Goal: Transaction & Acquisition: Purchase product/service

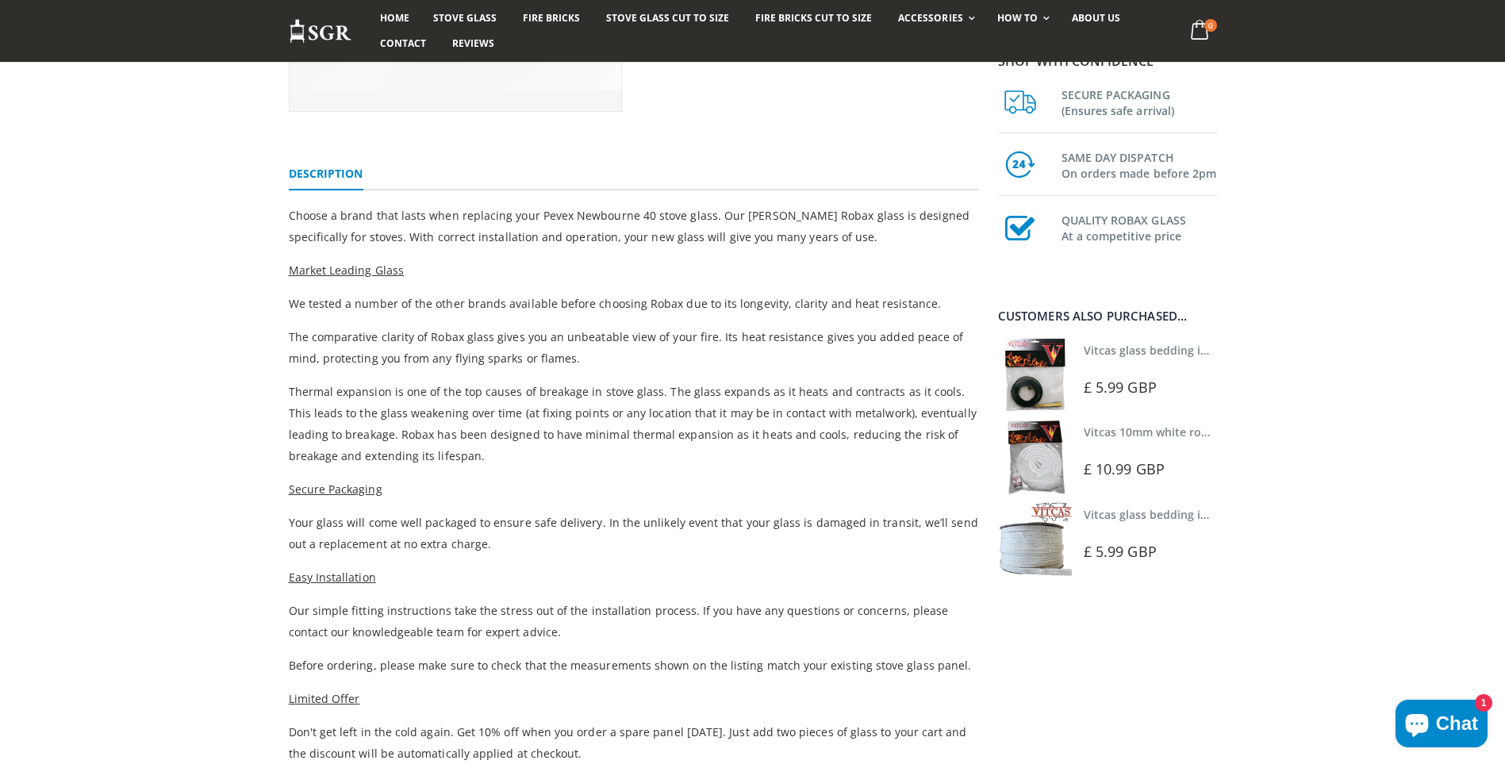
scroll to position [397, 0]
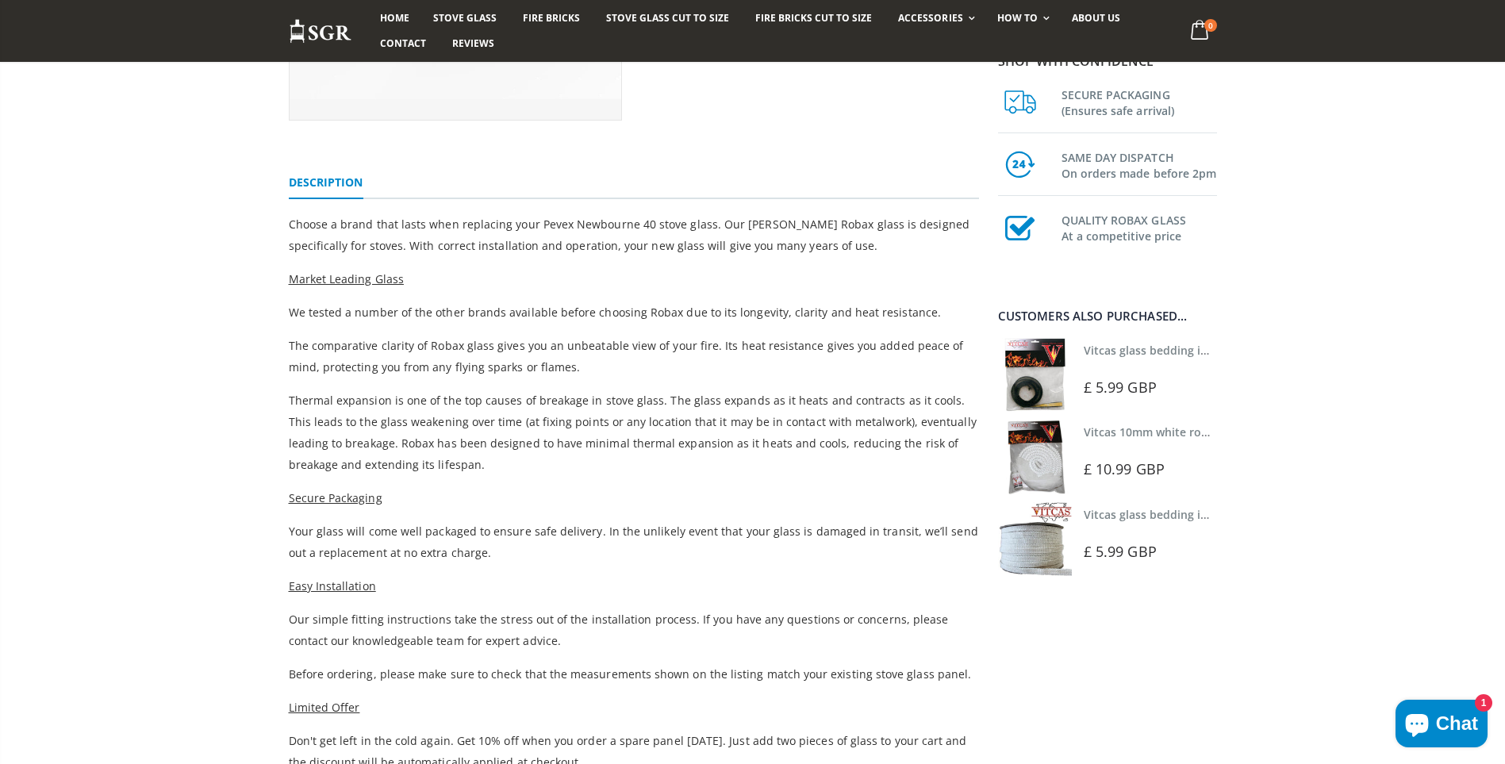
click at [1138, 432] on link "Vitcas 10mm white rope kit - includes rope seal and glue!" at bounding box center [1239, 431] width 311 height 15
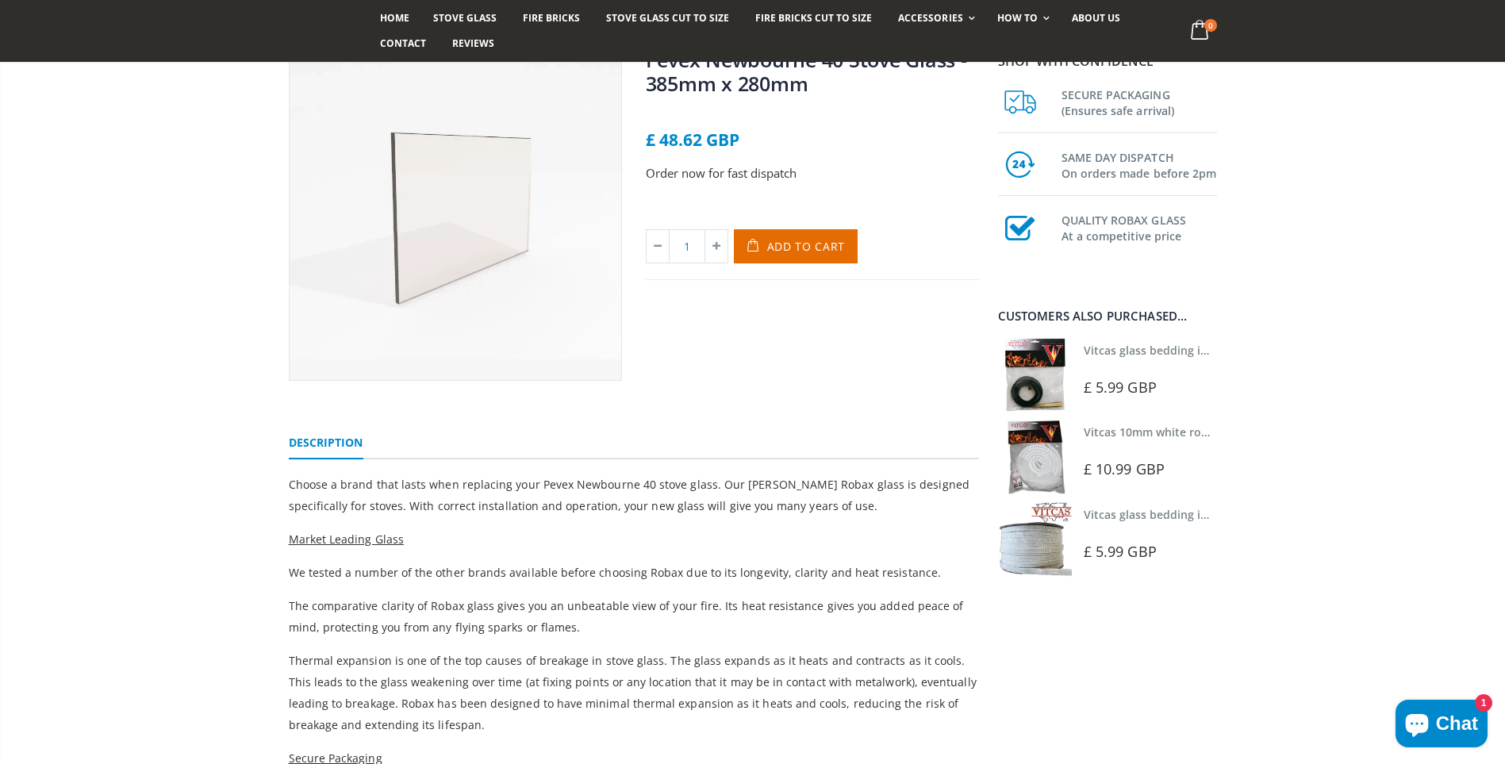
scroll to position [159, 0]
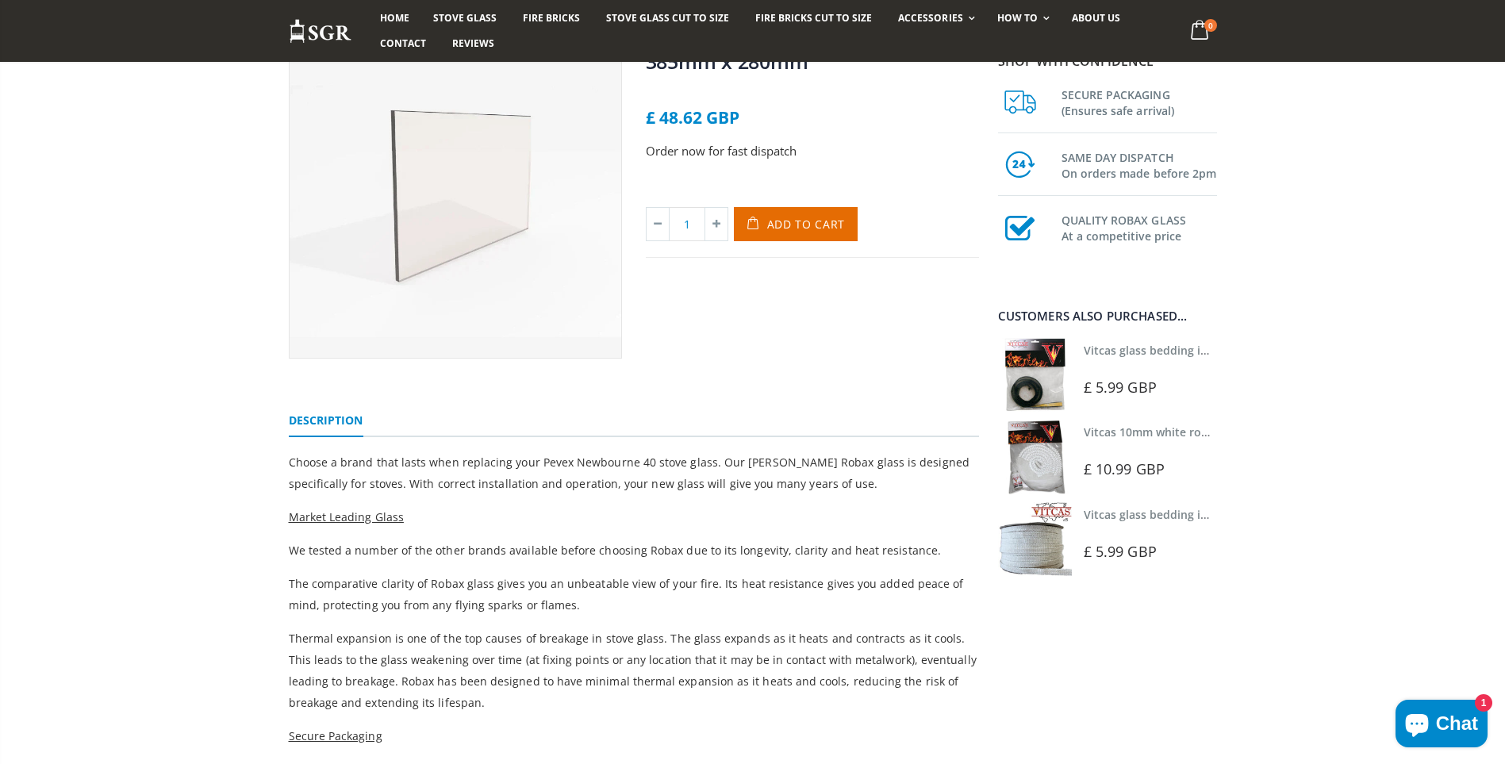
click at [1045, 551] on img at bounding box center [1035, 539] width 74 height 74
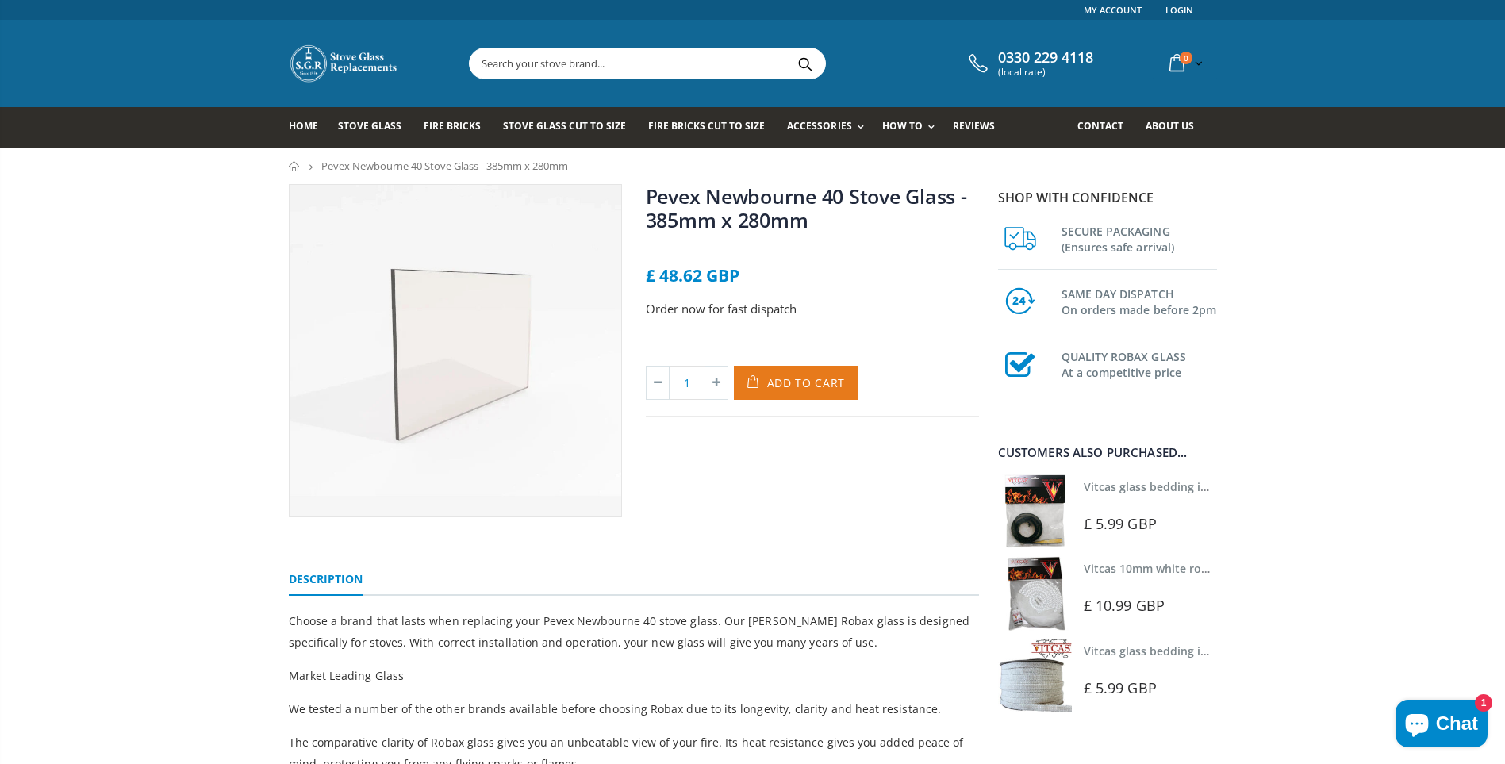
click at [799, 383] on span "Add to Cart" at bounding box center [806, 382] width 79 height 15
click at [1049, 685] on img at bounding box center [1035, 676] width 74 height 74
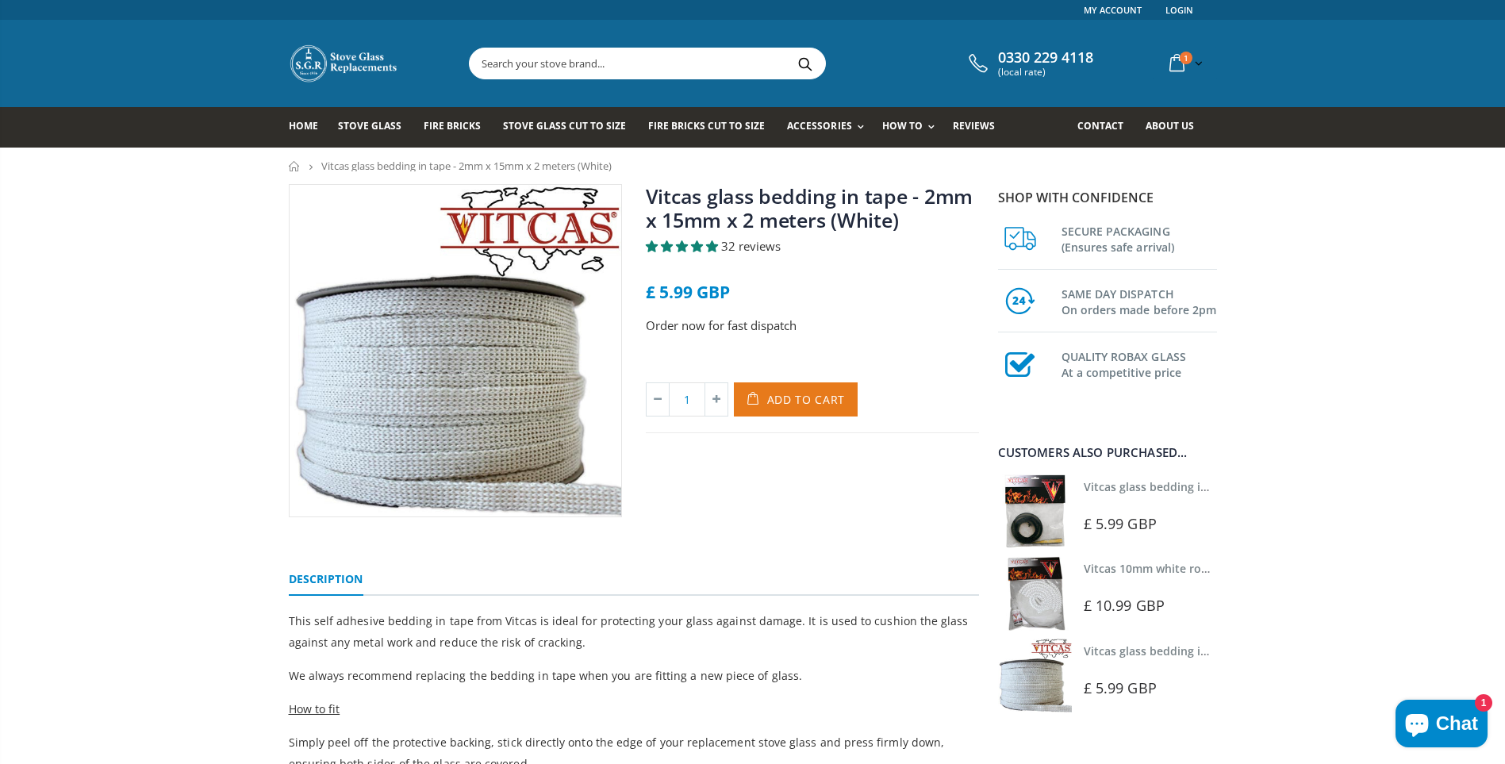
click at [800, 399] on span "Add to Cart" at bounding box center [806, 399] width 79 height 15
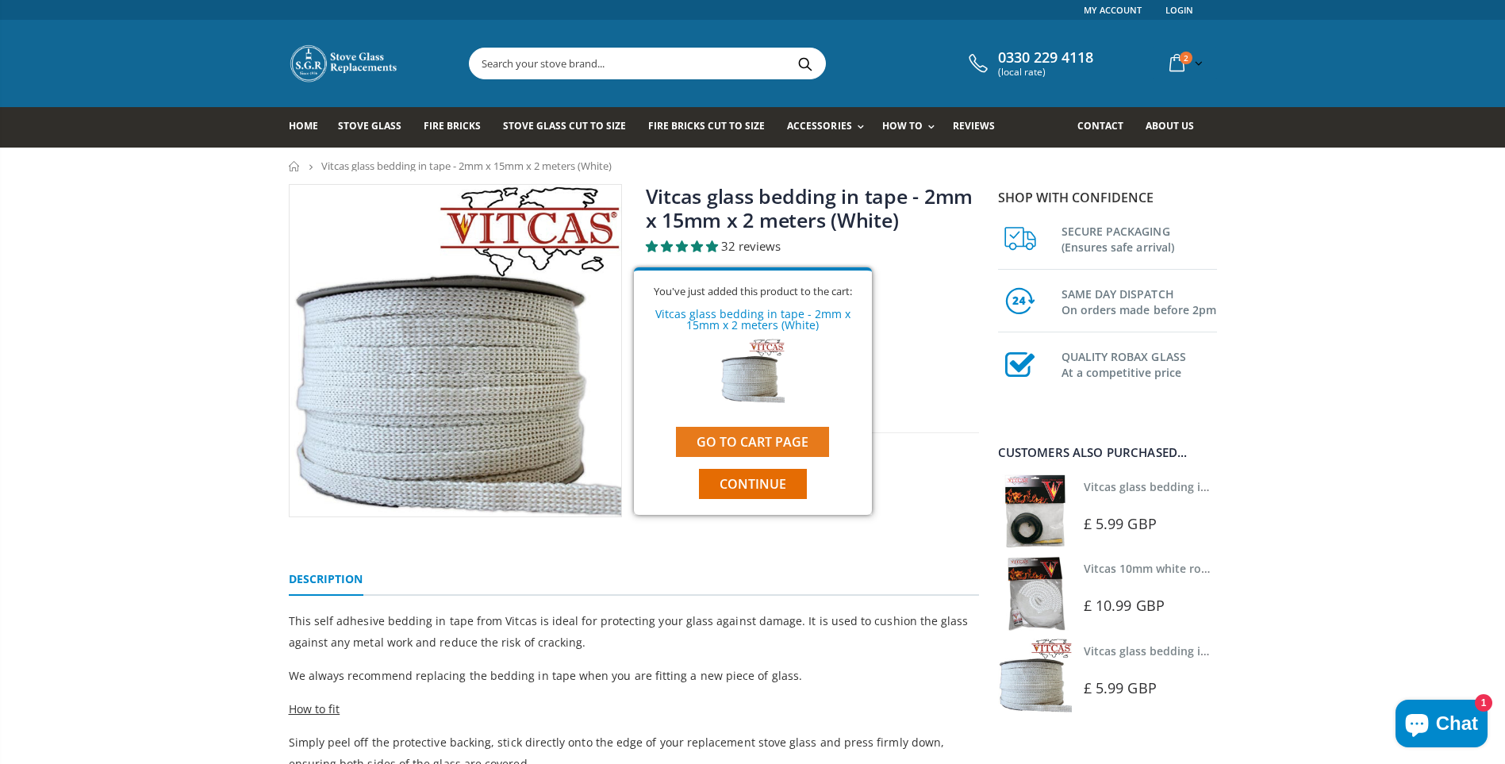
click at [747, 443] on link "Go to cart page" at bounding box center [752, 442] width 153 height 30
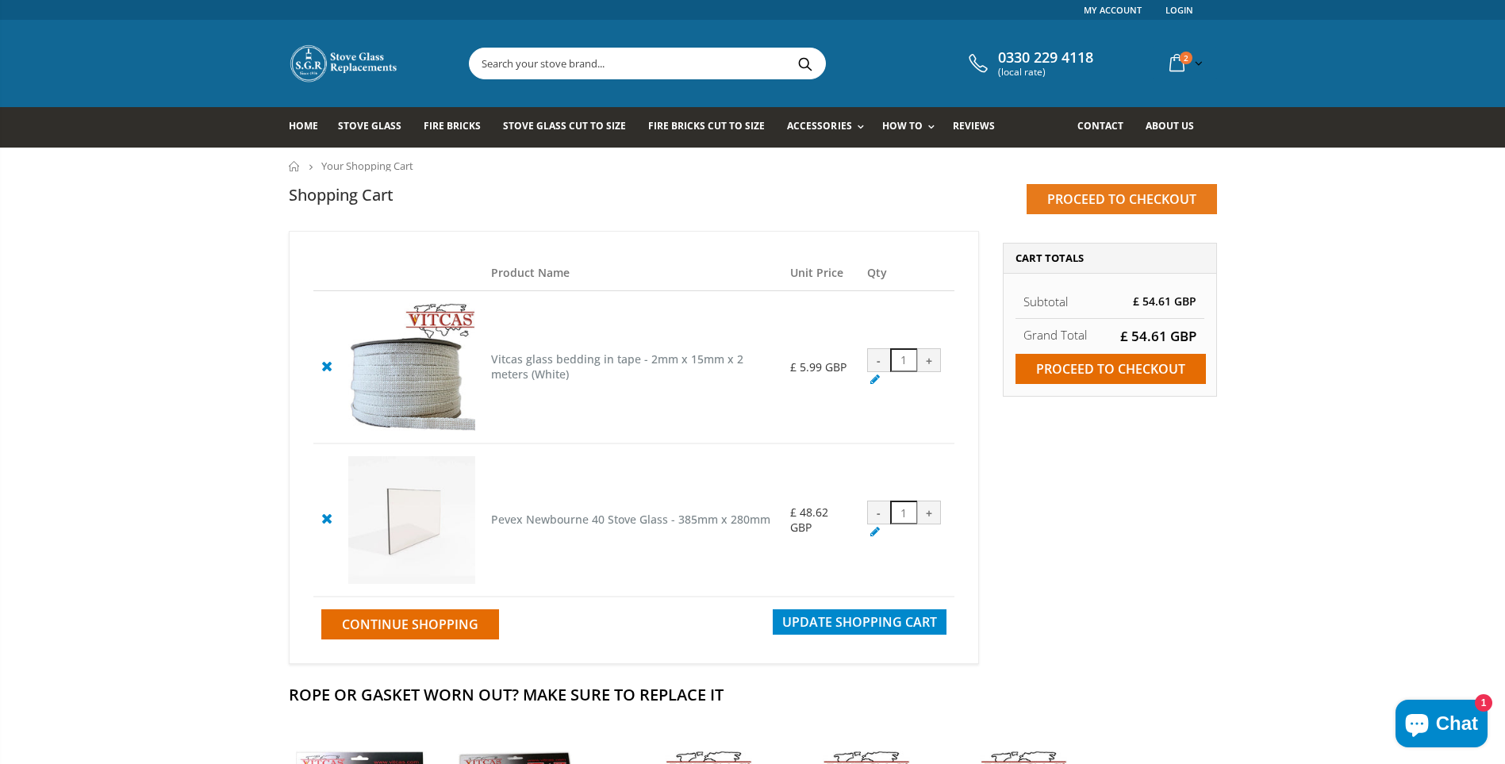
click at [1104, 198] on input "Proceed to checkout" at bounding box center [1121, 199] width 190 height 30
